Goal: Navigation & Orientation: Find specific page/section

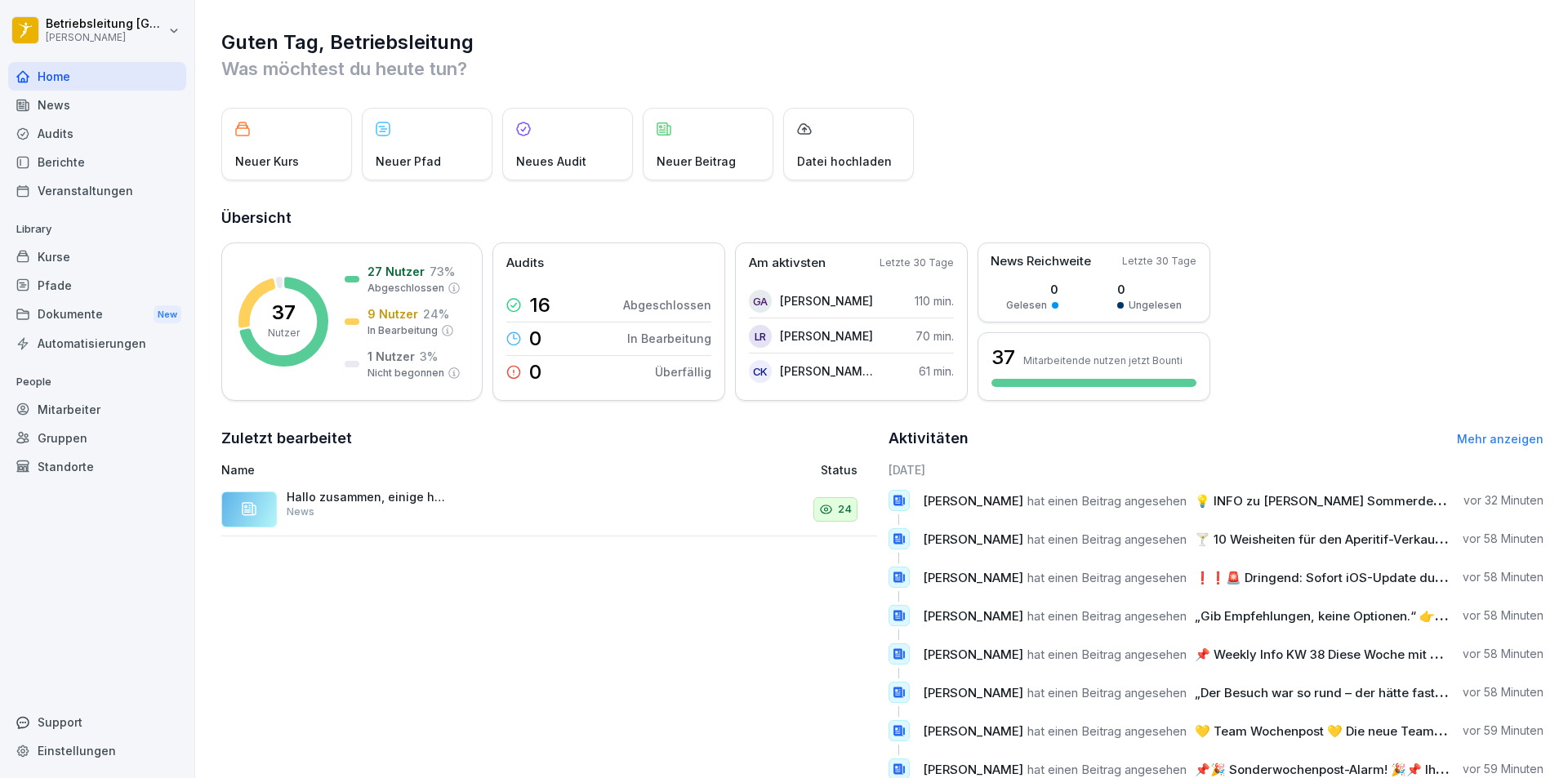
scroll to position [56, 0]
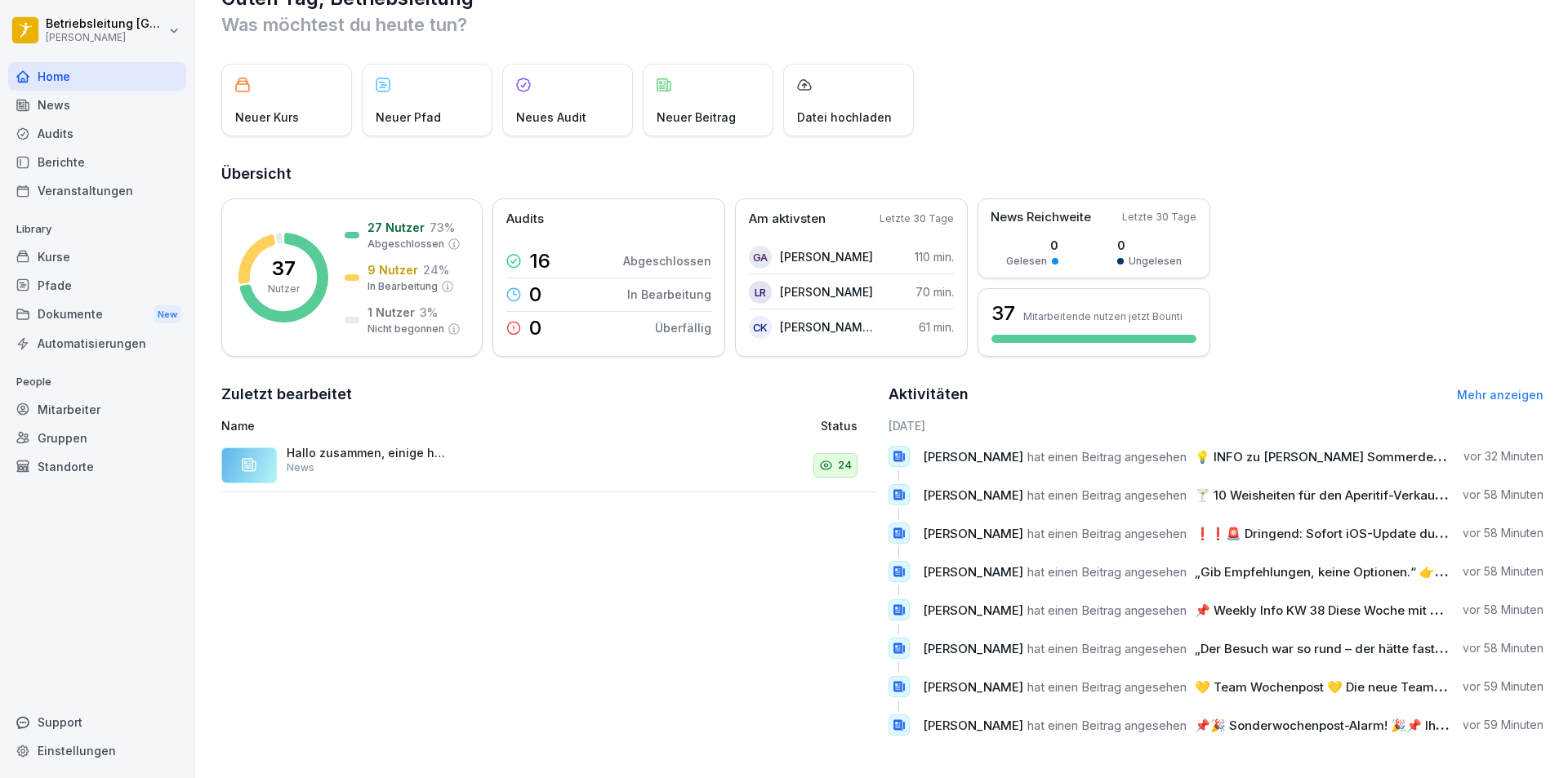
click at [294, 461] on p "News" at bounding box center [300, 467] width 28 height 14
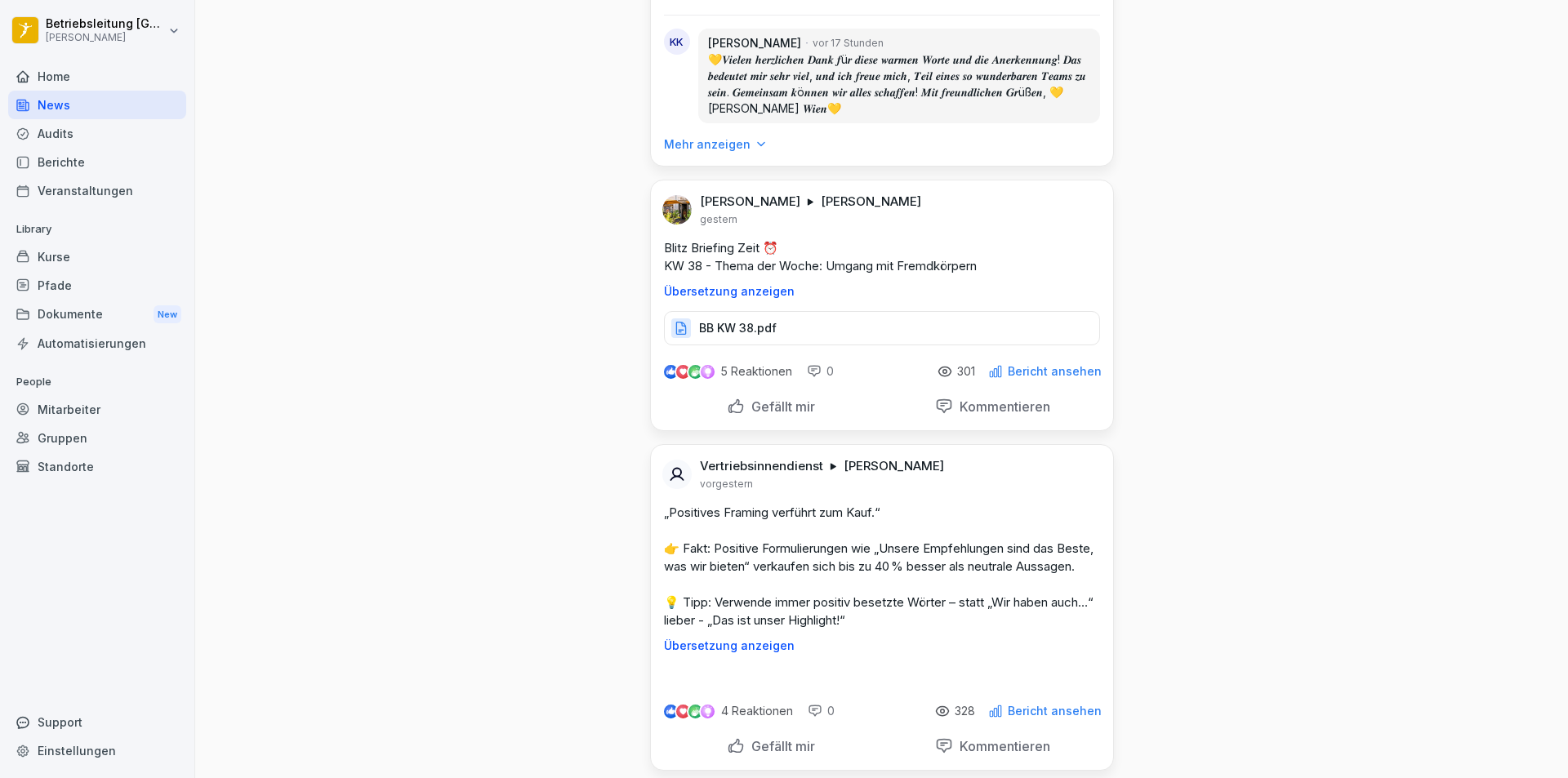
scroll to position [1552, 0]
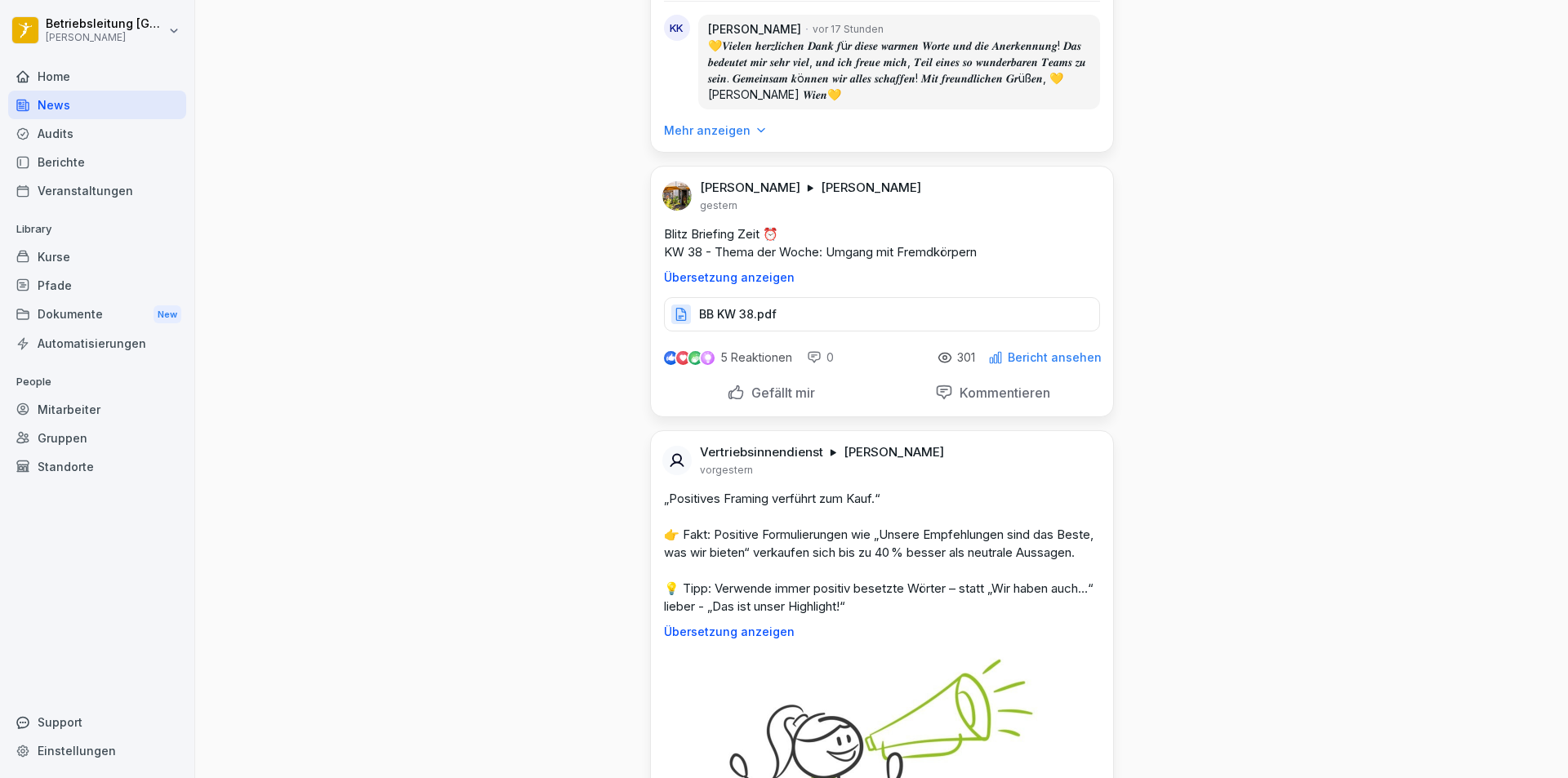
click at [744, 316] on p "BB KW 38.pdf" at bounding box center [737, 314] width 77 height 16
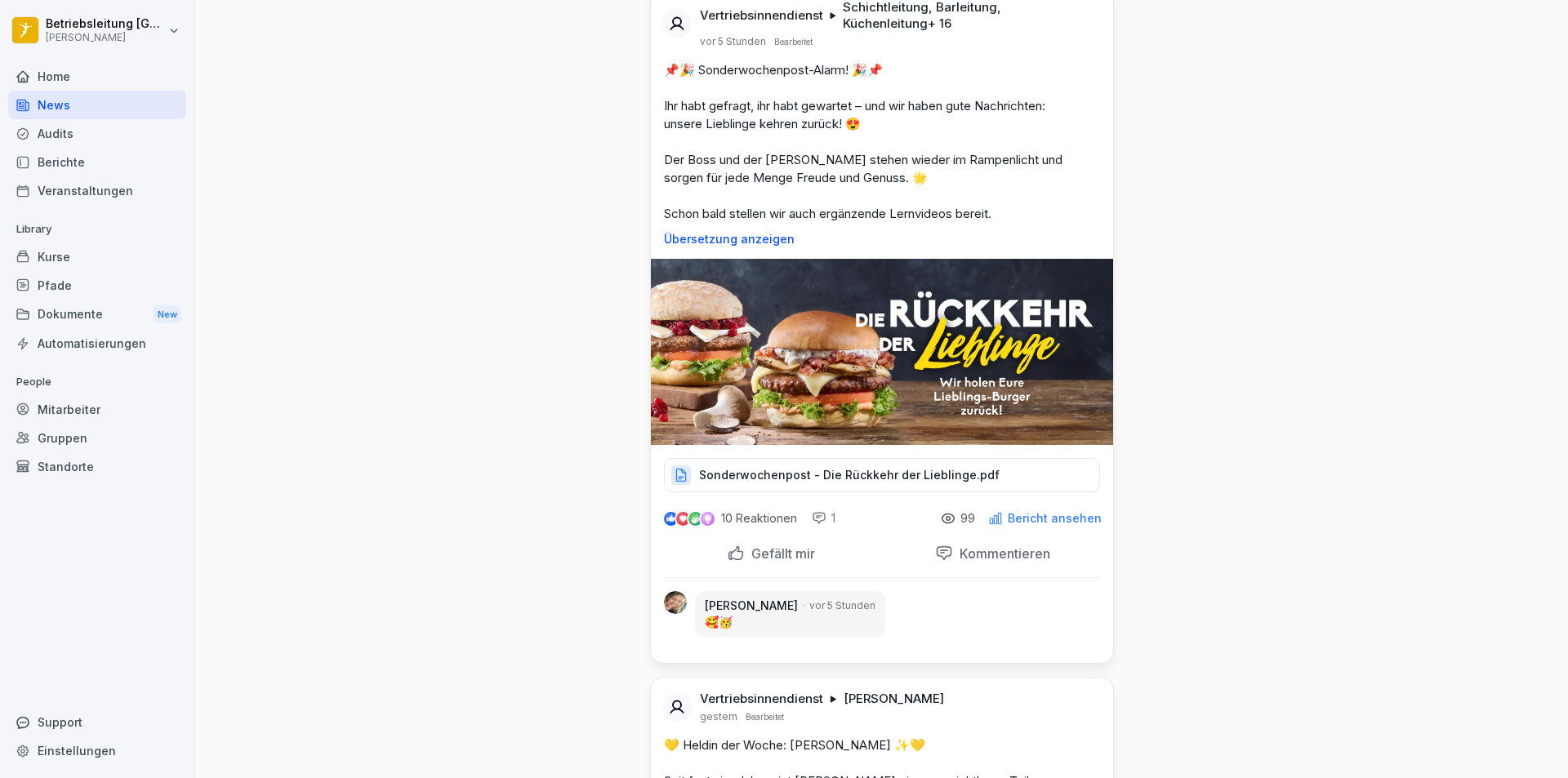
scroll to position [0, 0]
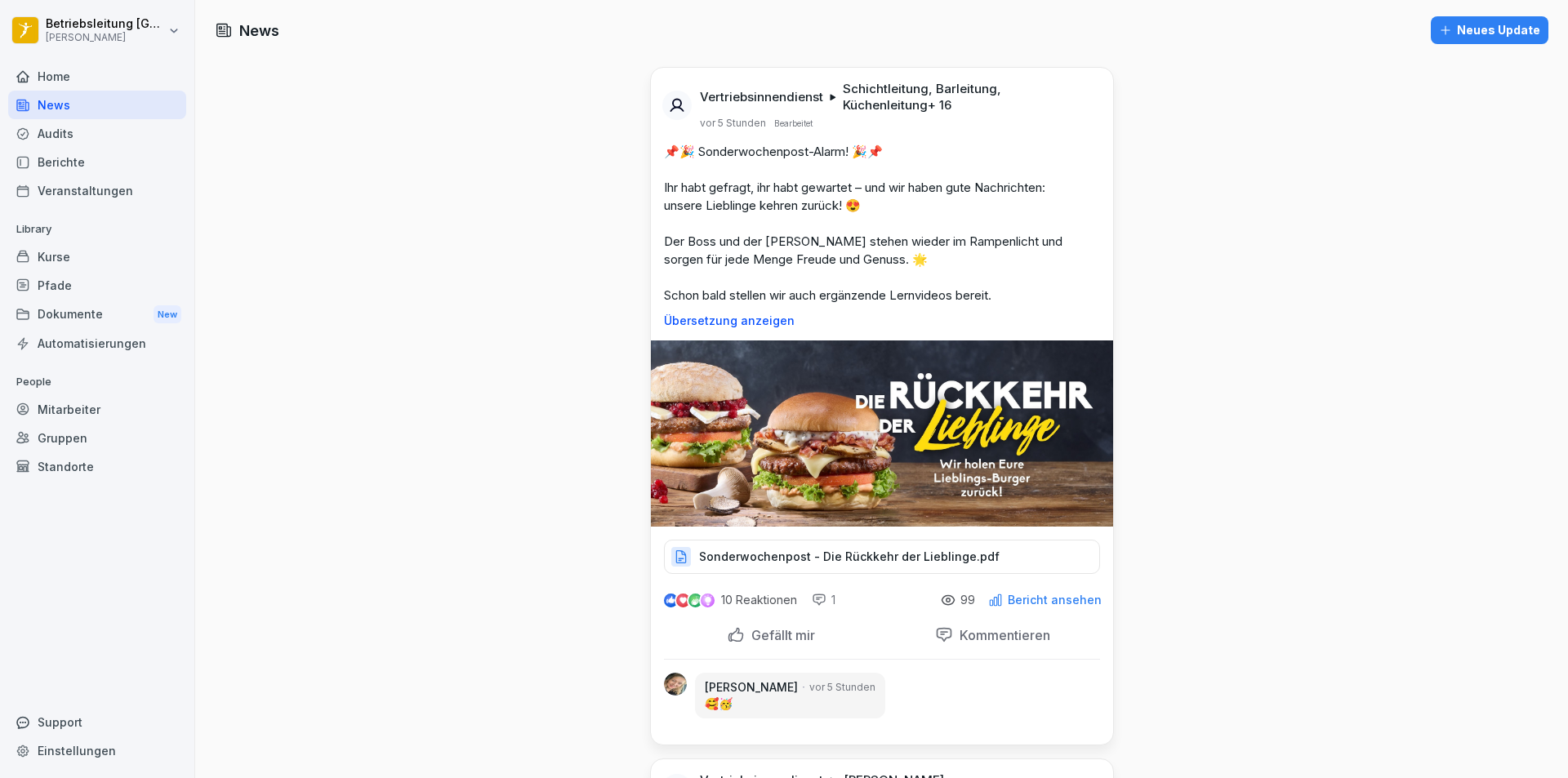
click at [784, 552] on p "Sonderwochenpost - Die Rückkehr der Lieblinge.pdf" at bounding box center [849, 557] width 300 height 16
click at [68, 76] on div "Home" at bounding box center [98, 76] width 178 height 29
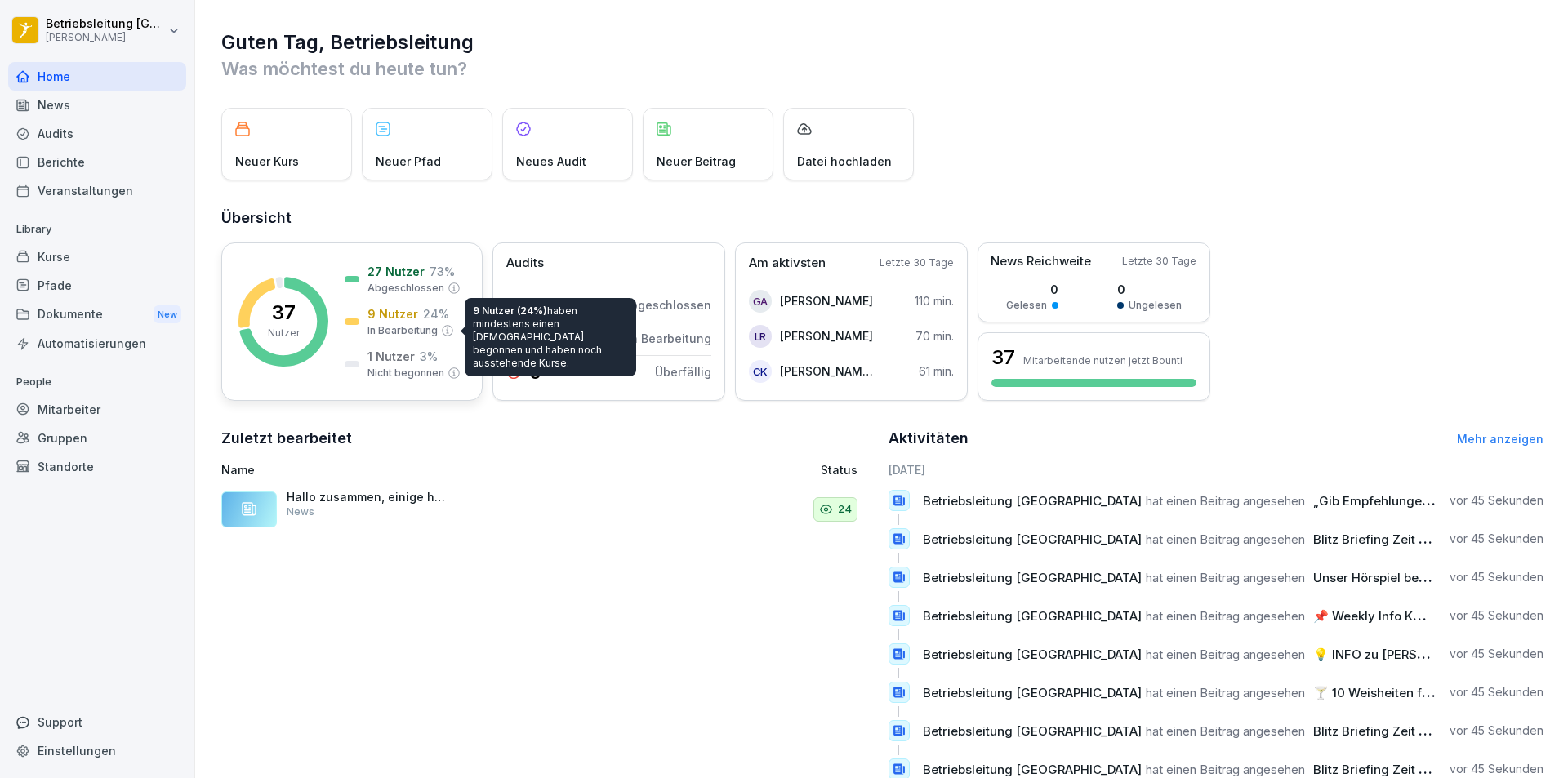
click at [422, 325] on p "In Bearbeitung" at bounding box center [402, 330] width 70 height 14
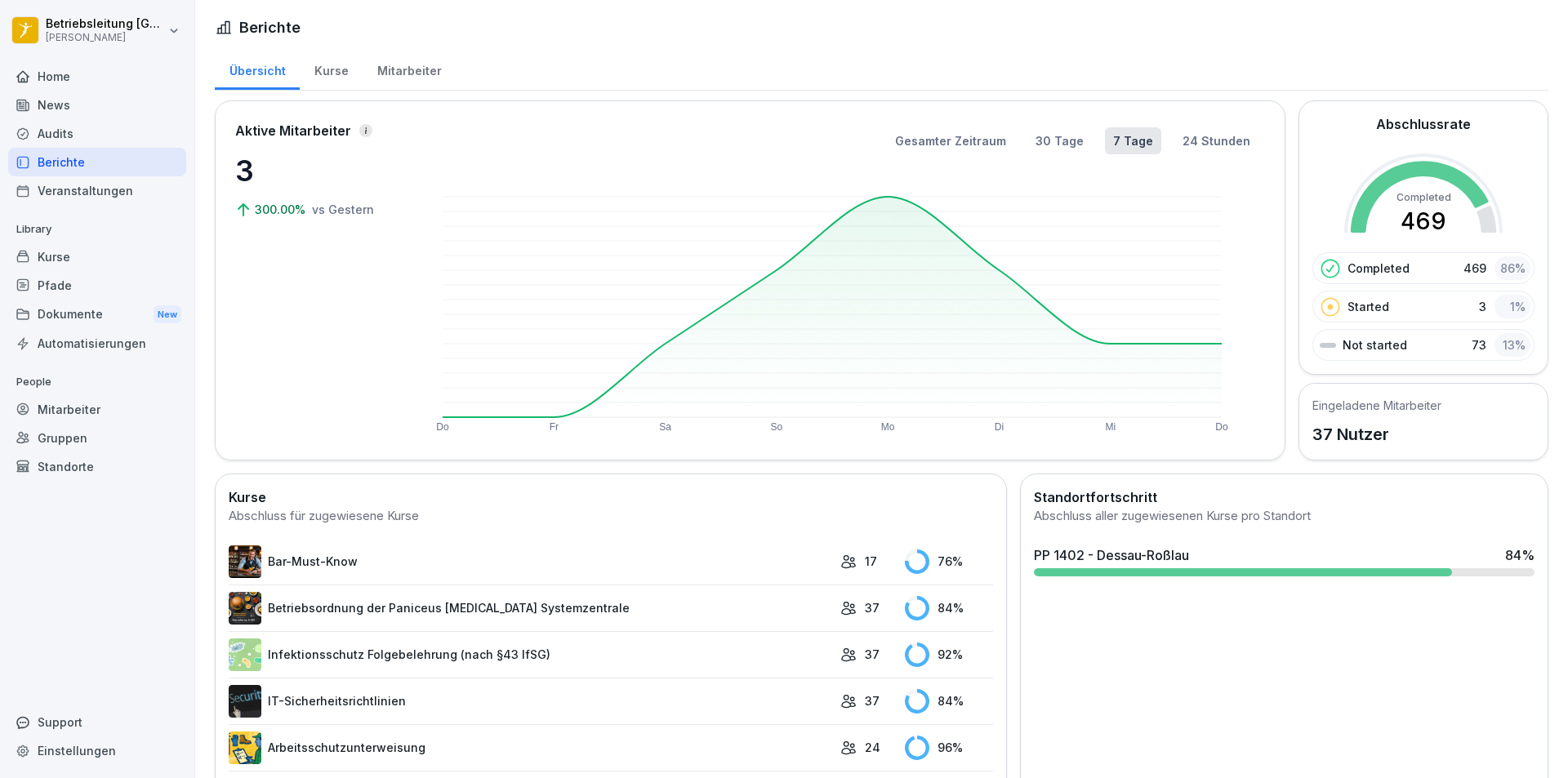
click at [1319, 304] on icon at bounding box center [1330, 306] width 21 height 21
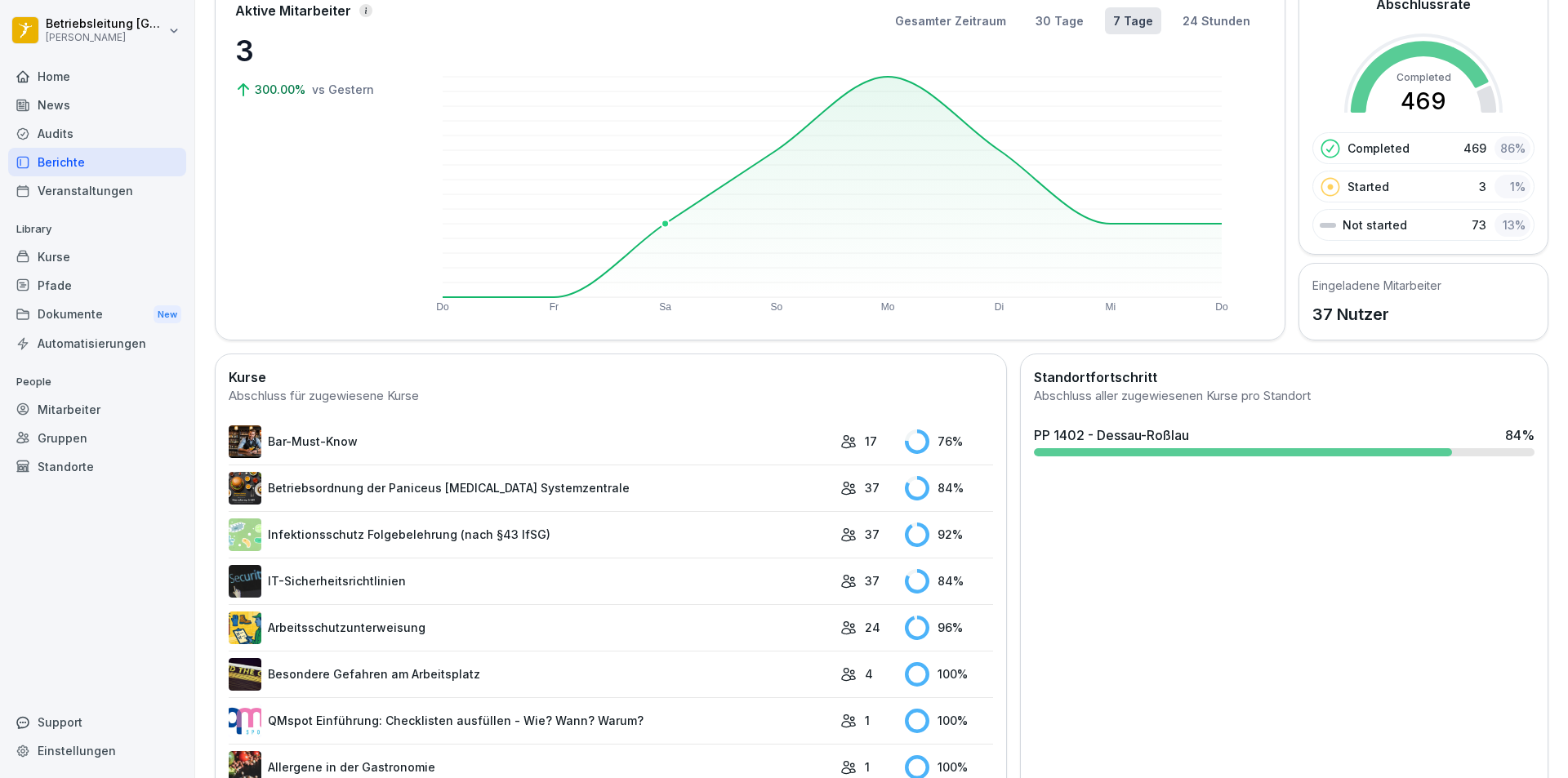
scroll to position [163, 0]
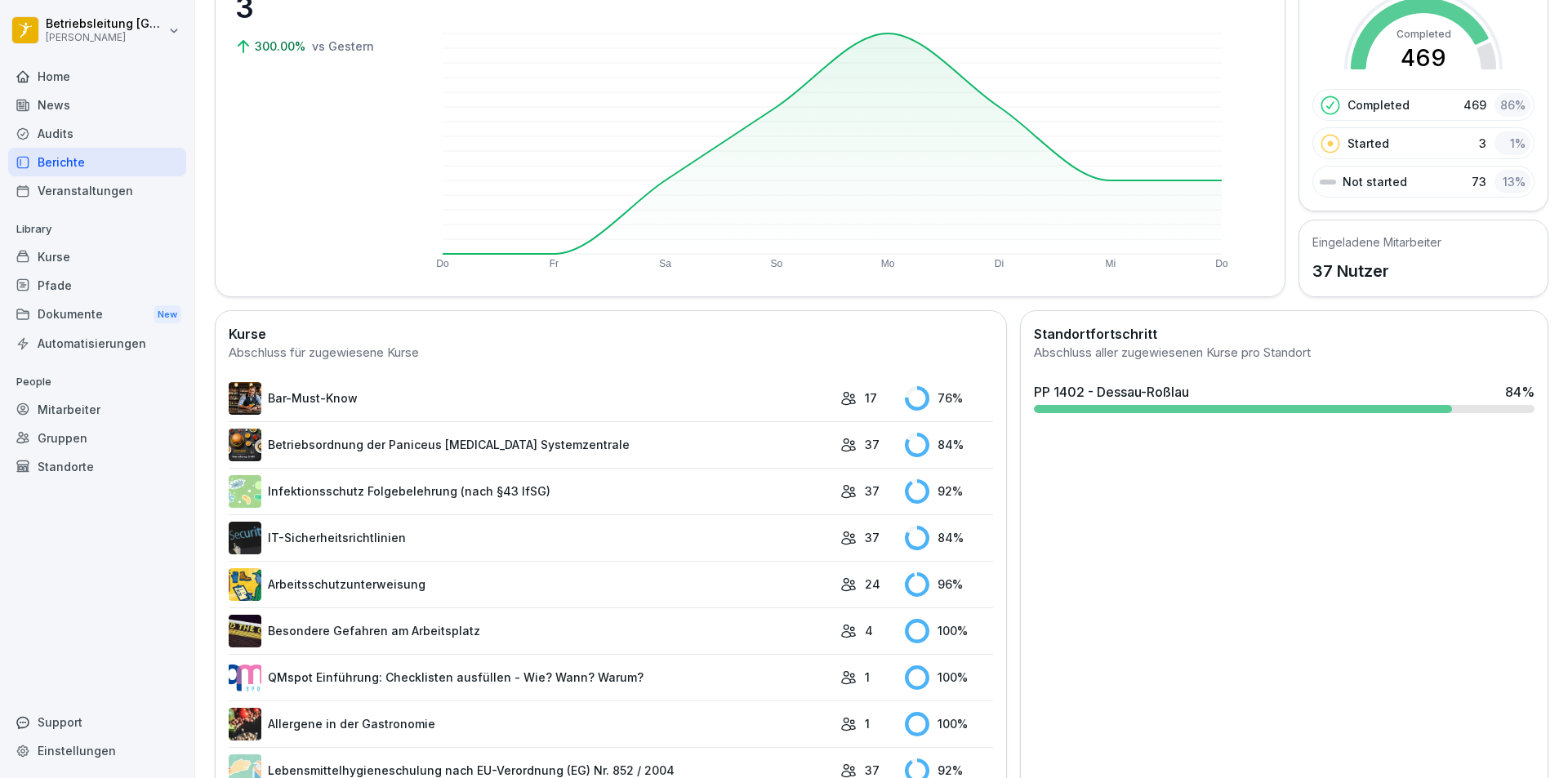
click at [74, 402] on div "Mitarbeiter" at bounding box center [98, 410] width 178 height 29
